Goal: Task Accomplishment & Management: Manage account settings

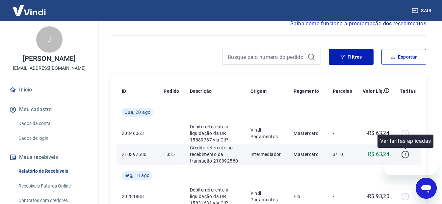
click at [404, 153] on icon "button" at bounding box center [405, 154] width 8 height 8
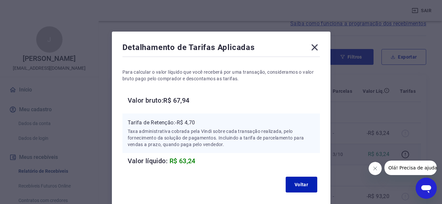
click at [312, 51] on icon at bounding box center [314, 47] width 11 height 11
